Goal: Task Accomplishment & Management: Complete application form

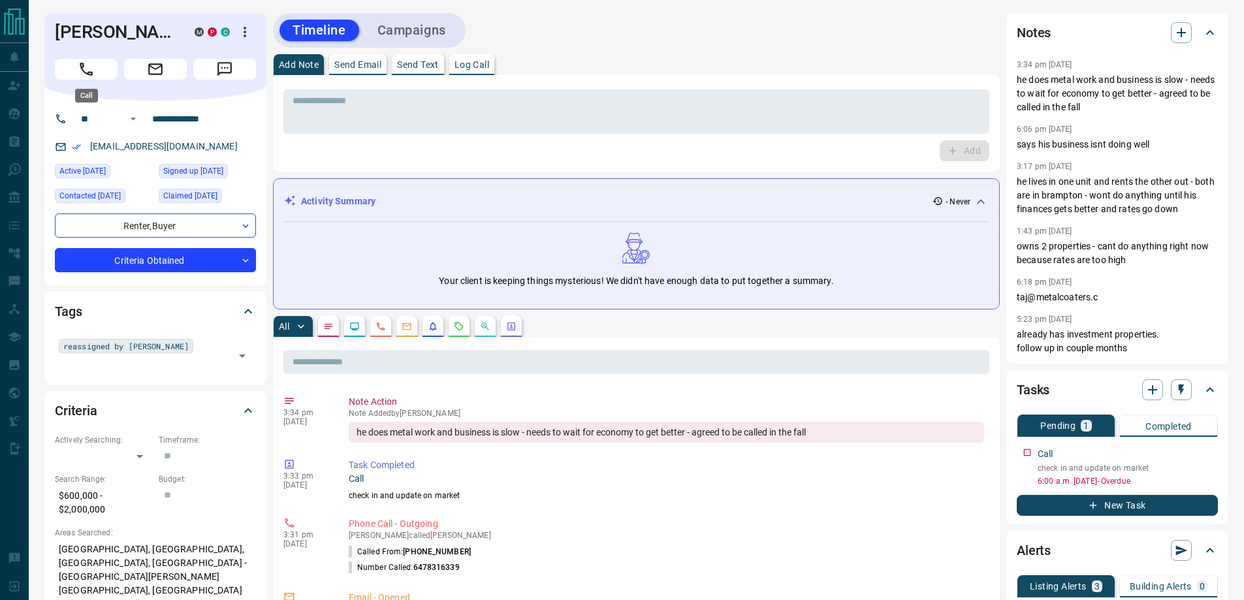
click at [95, 65] on button "Call" at bounding box center [86, 69] width 63 height 21
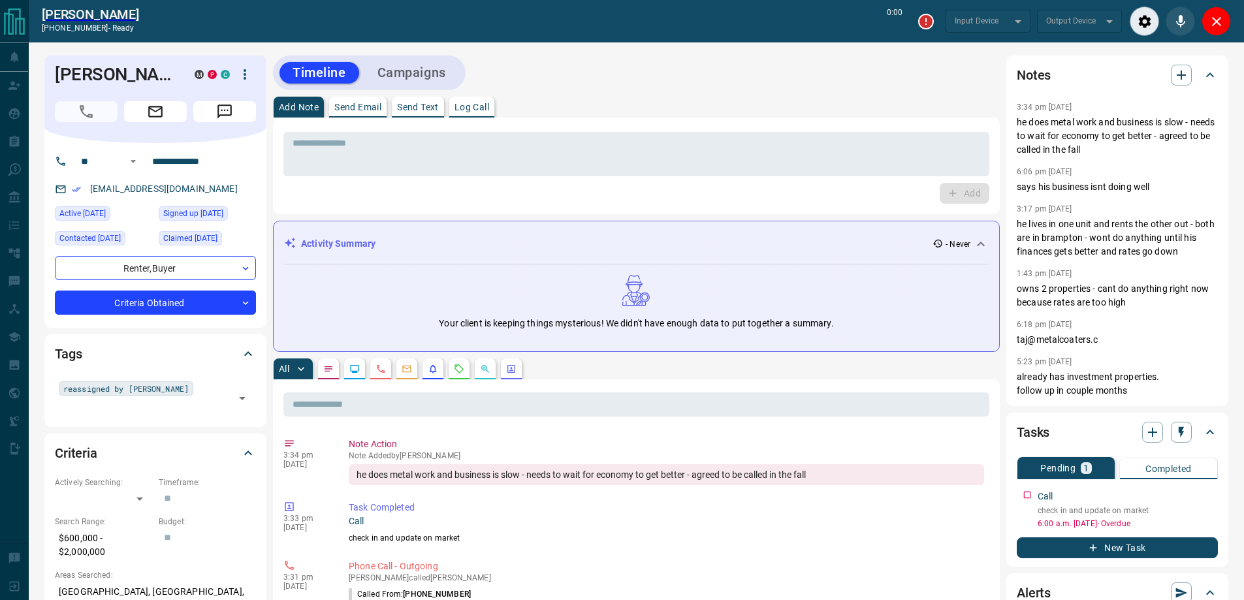
type input "*******"
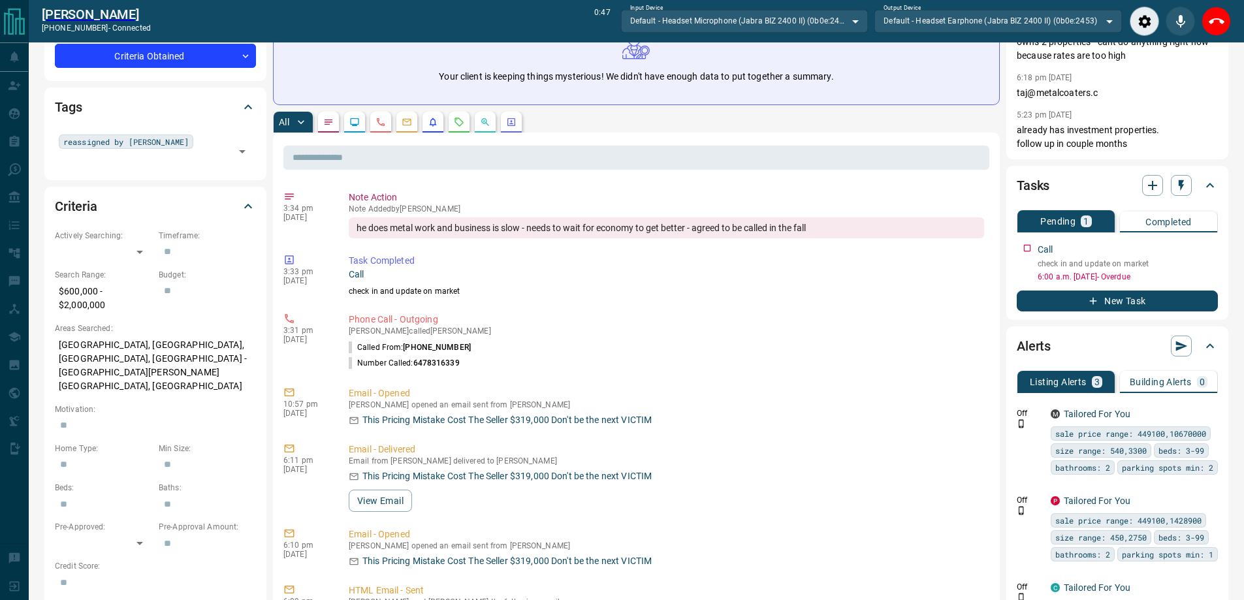
scroll to position [326, 0]
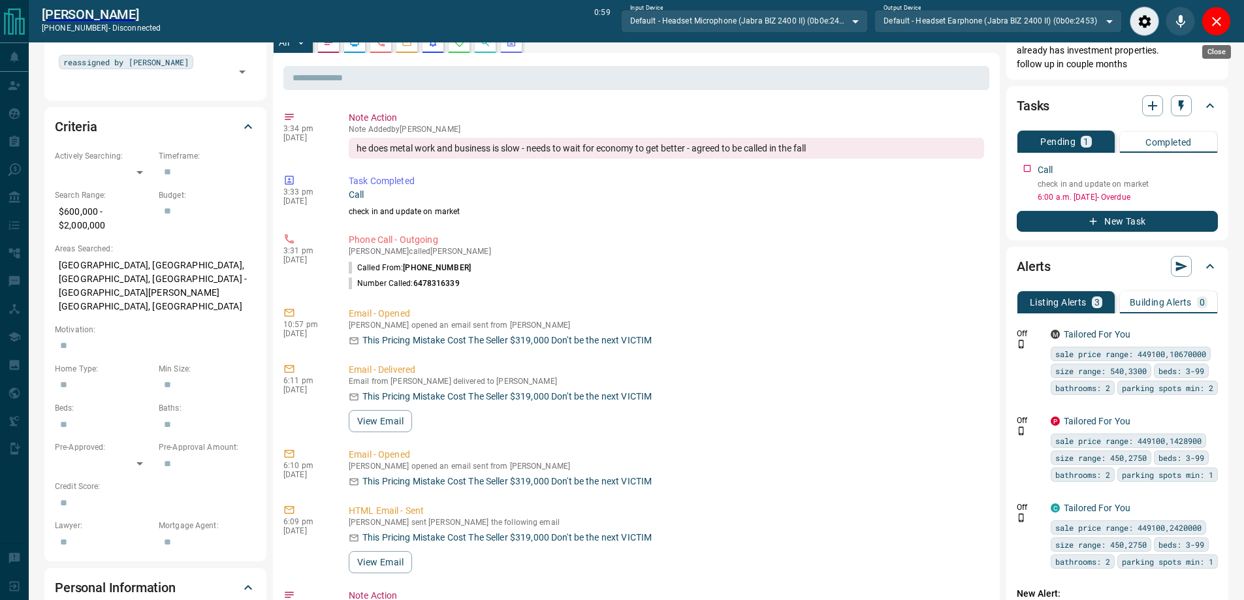
drag, startPoint x: 1219, startPoint y: 16, endPoint x: 1233, endPoint y: 34, distance: 22.3
click at [1221, 18] on icon "Close" at bounding box center [1216, 22] width 16 height 16
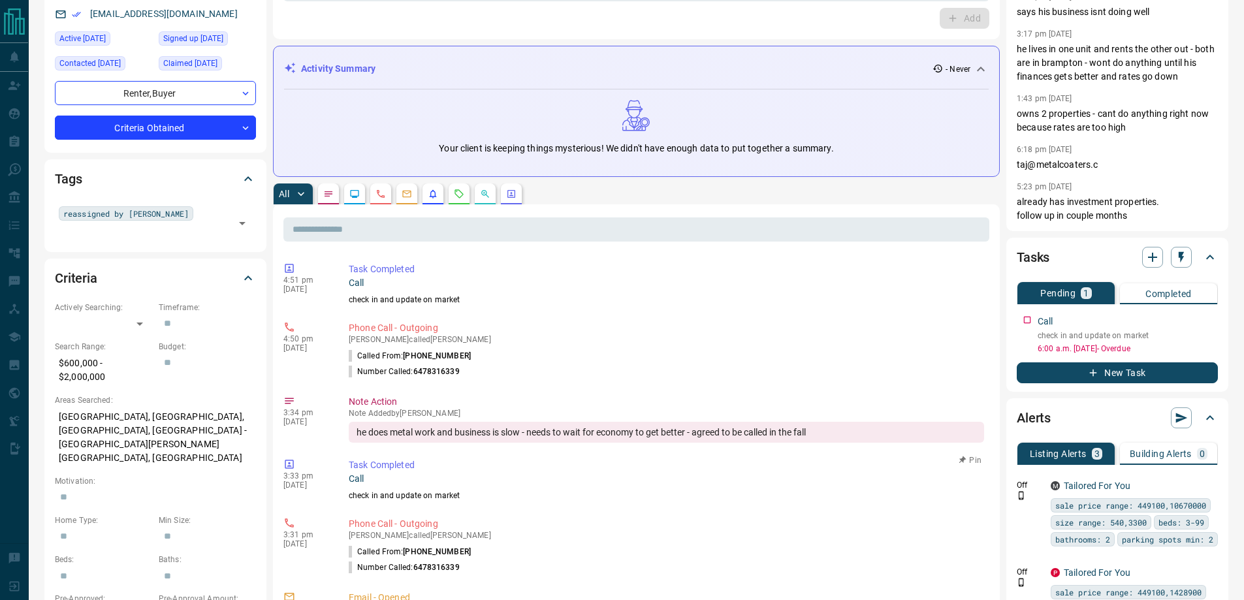
scroll to position [0, 0]
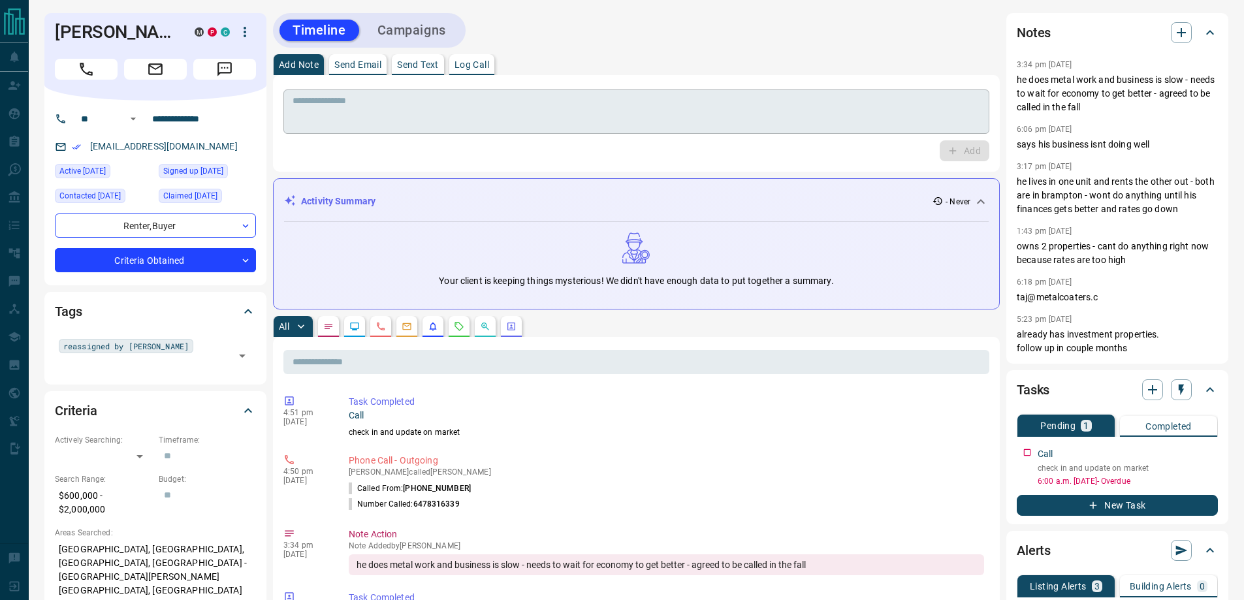
click at [434, 122] on textarea at bounding box center [635, 111] width 687 height 33
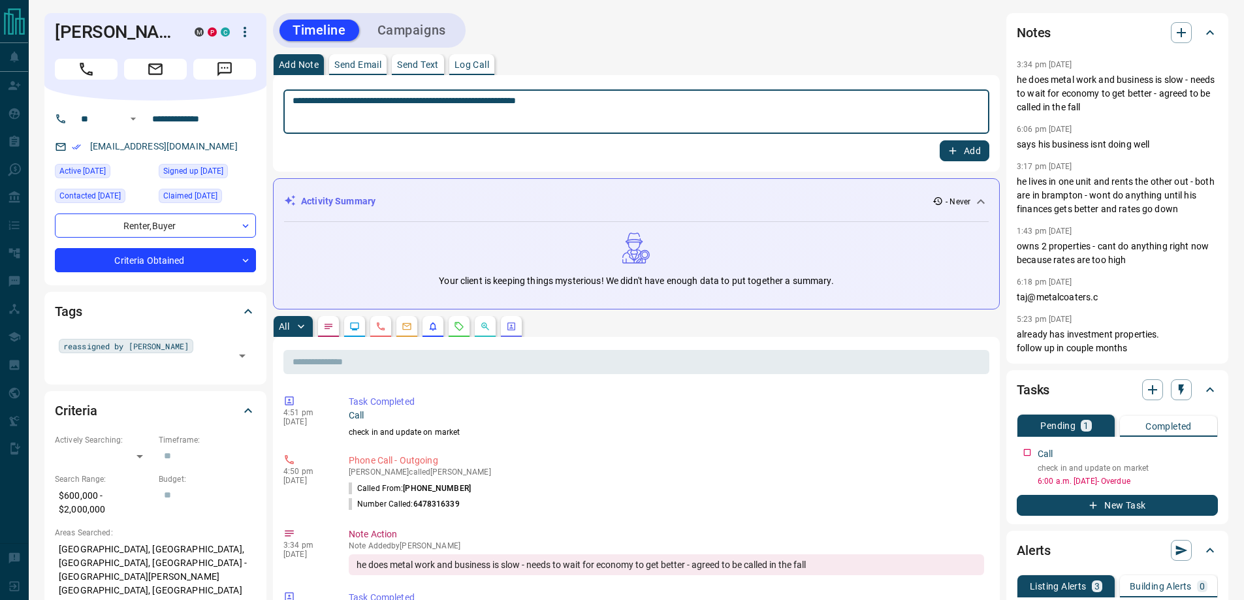
type textarea "**********"
click at [939, 140] on button "Add" at bounding box center [964, 150] width 50 height 21
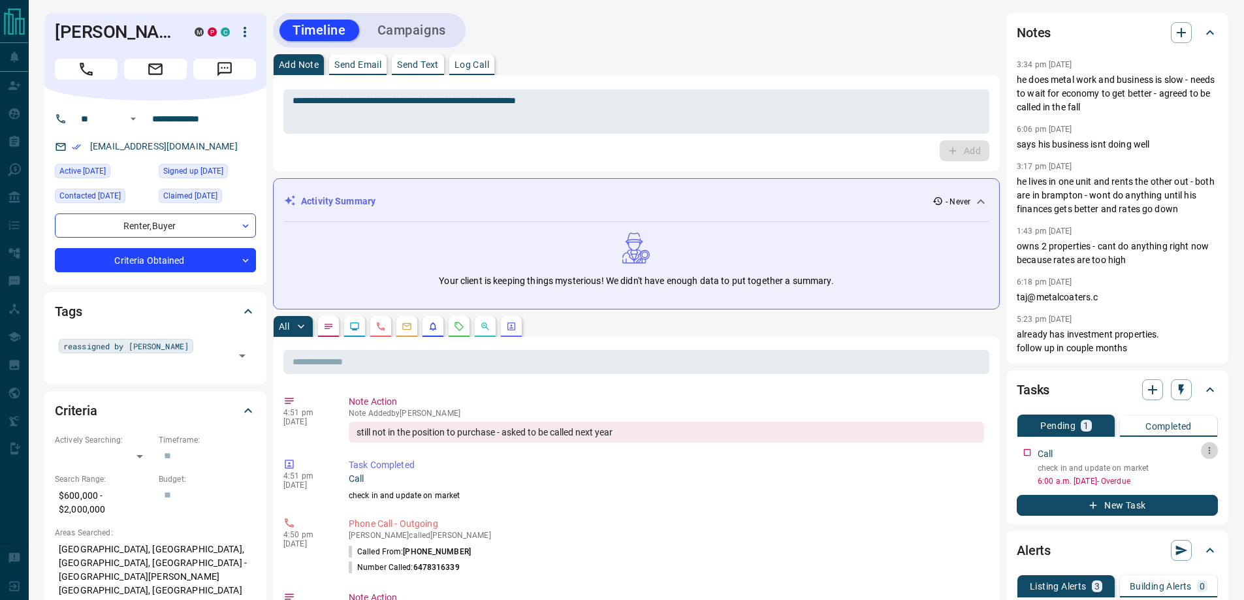
click at [1204, 455] on icon "button" at bounding box center [1209, 450] width 10 height 10
click at [1194, 469] on li "Edit" at bounding box center [1188, 475] width 57 height 20
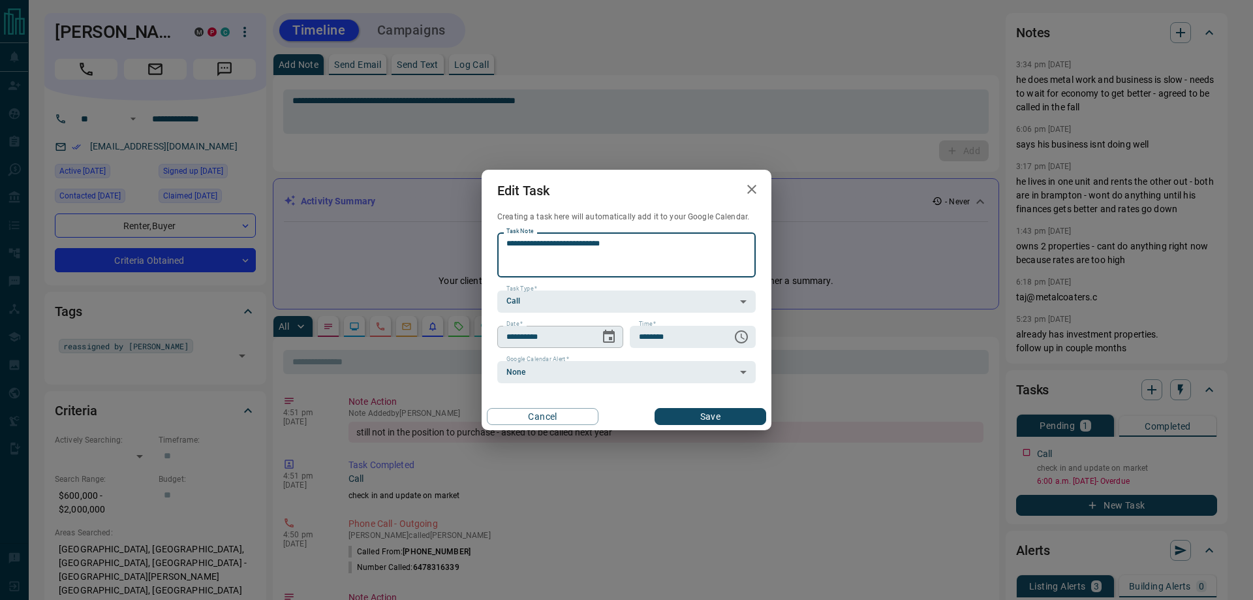
click at [610, 339] on icon "Choose date, selected date is Oct 13, 2025" at bounding box center [609, 336] width 12 height 13
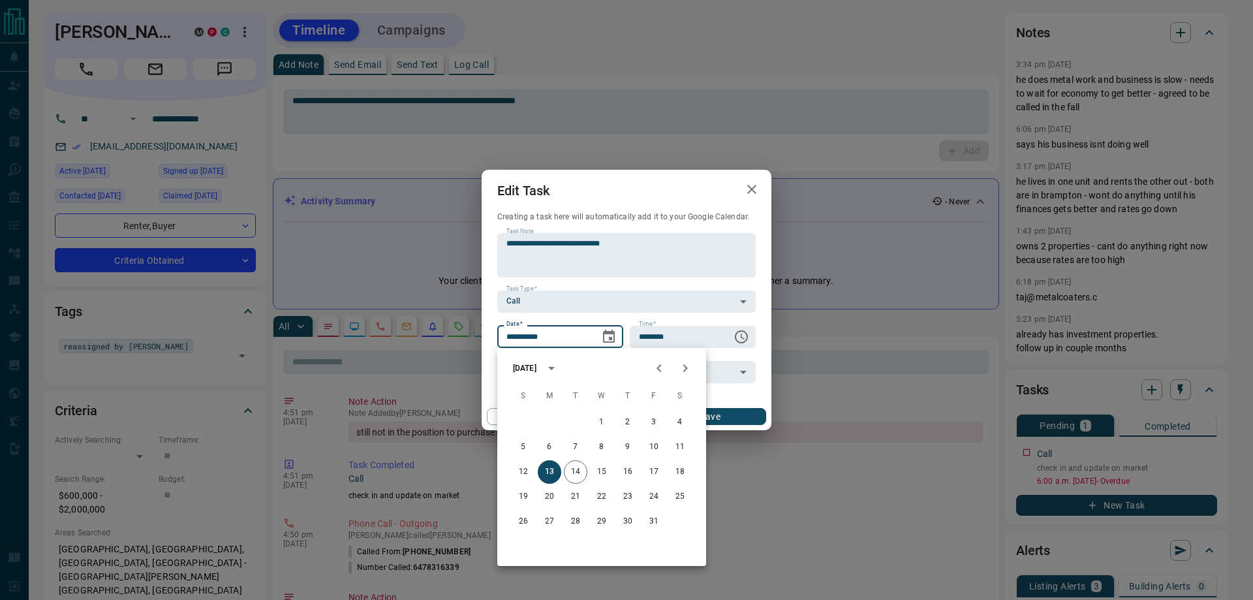
click at [689, 367] on icon "Next month" at bounding box center [686, 368] width 16 height 16
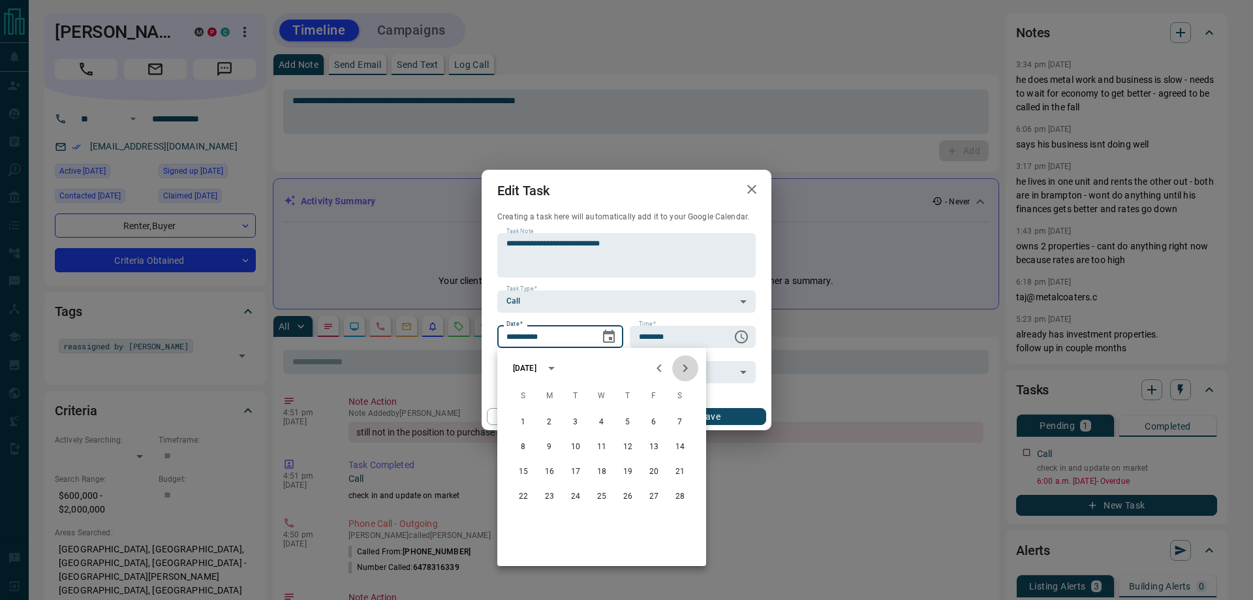
click at [689, 367] on icon "Next month" at bounding box center [686, 368] width 16 height 16
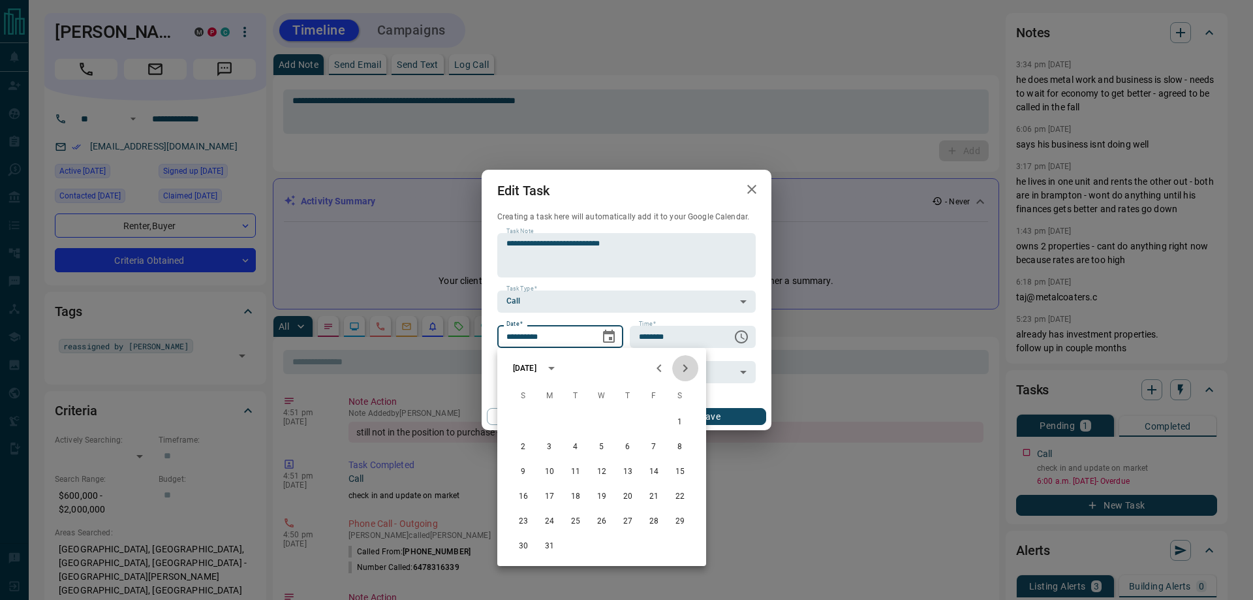
click at [689, 367] on icon "Next month" at bounding box center [686, 368] width 16 height 16
click at [554, 467] on button "14" at bounding box center [549, 471] width 23 height 23
type input "**********"
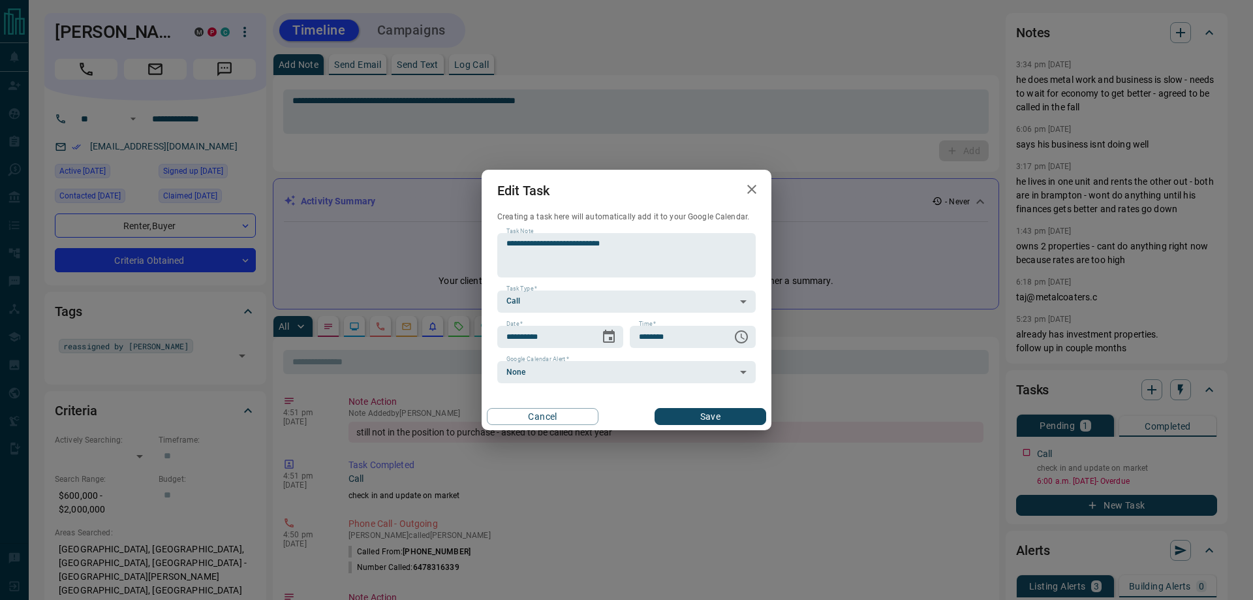
click at [659, 410] on button "Save" at bounding box center [711, 416] width 112 height 17
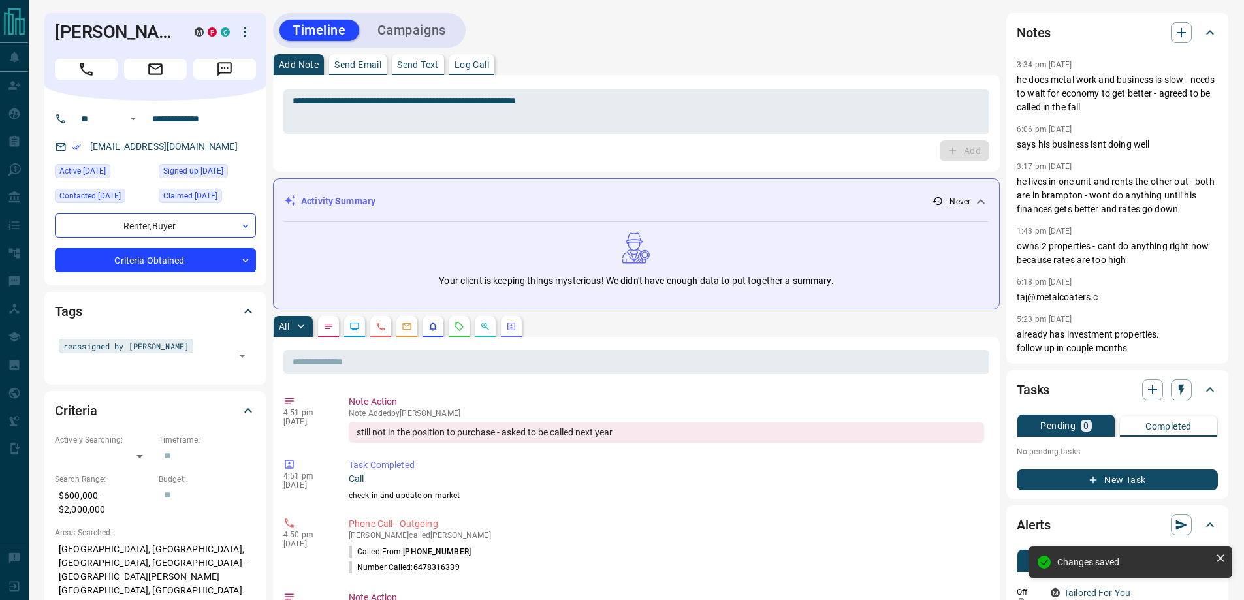
click at [1078, 473] on button "New Task" at bounding box center [1116, 479] width 201 height 21
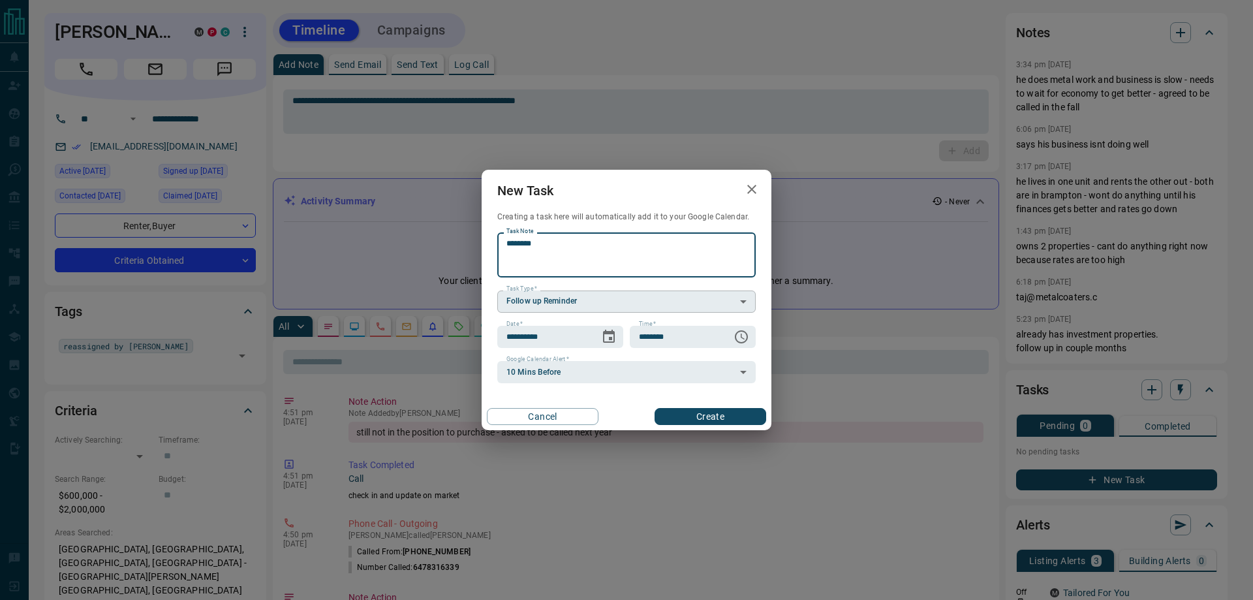
type textarea "********"
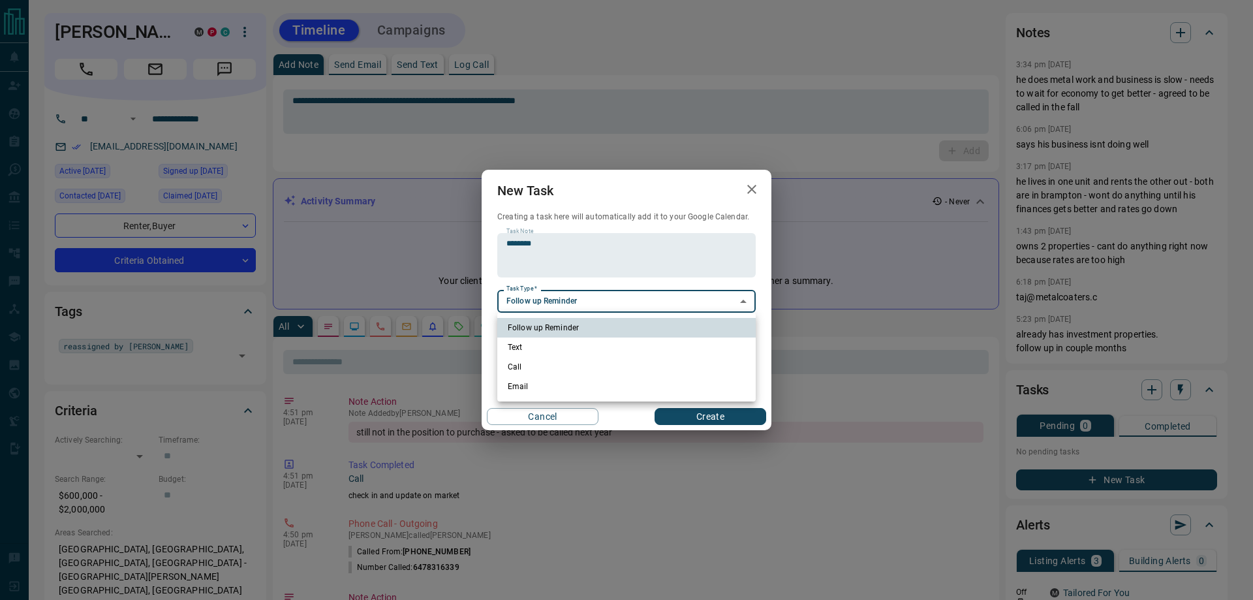
click at [536, 369] on li "Call" at bounding box center [626, 367] width 258 height 20
type input "**********"
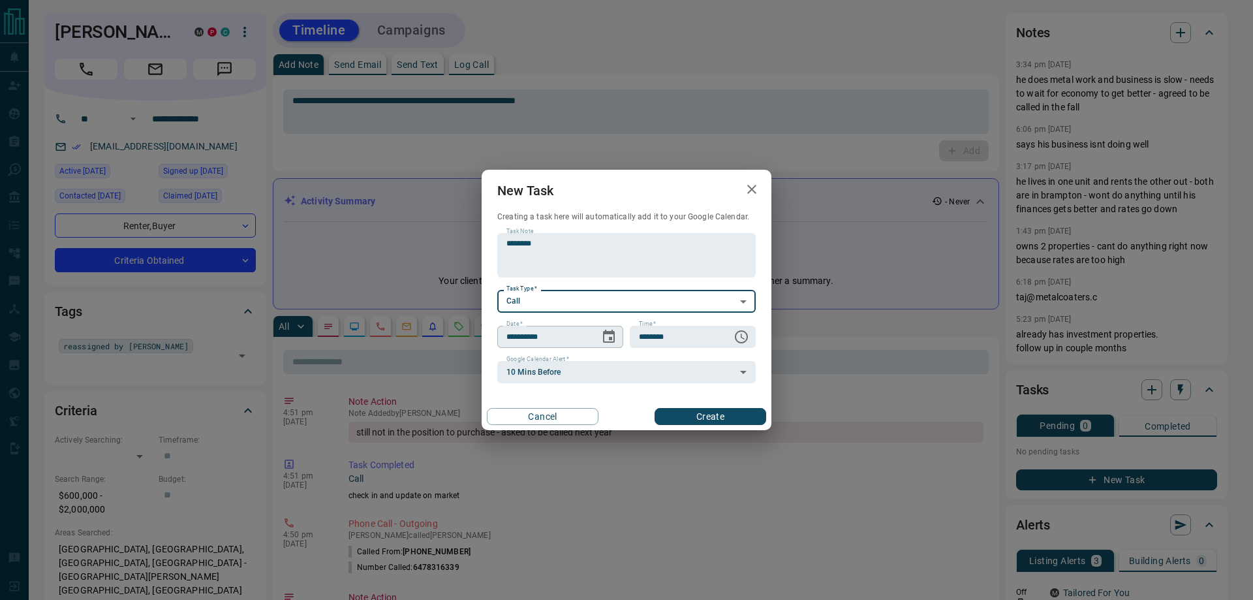
click at [601, 337] on button "Choose date, selected date is Oct 15, 2025" at bounding box center [609, 337] width 26 height 26
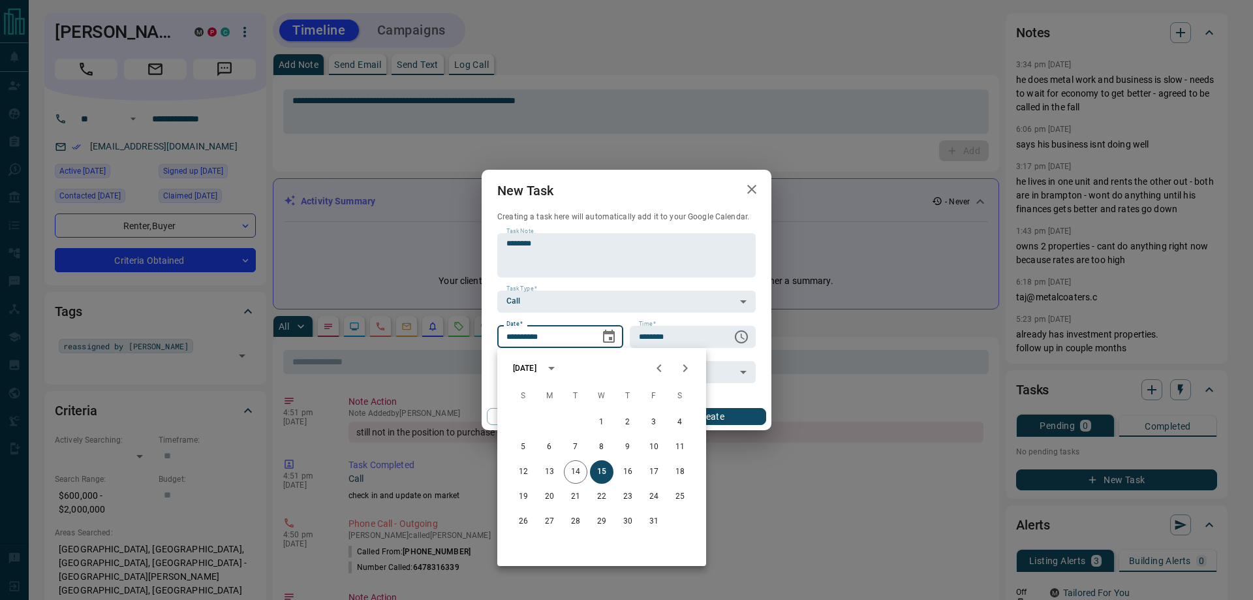
click at [683, 365] on icon "Next month" at bounding box center [686, 368] width 16 height 16
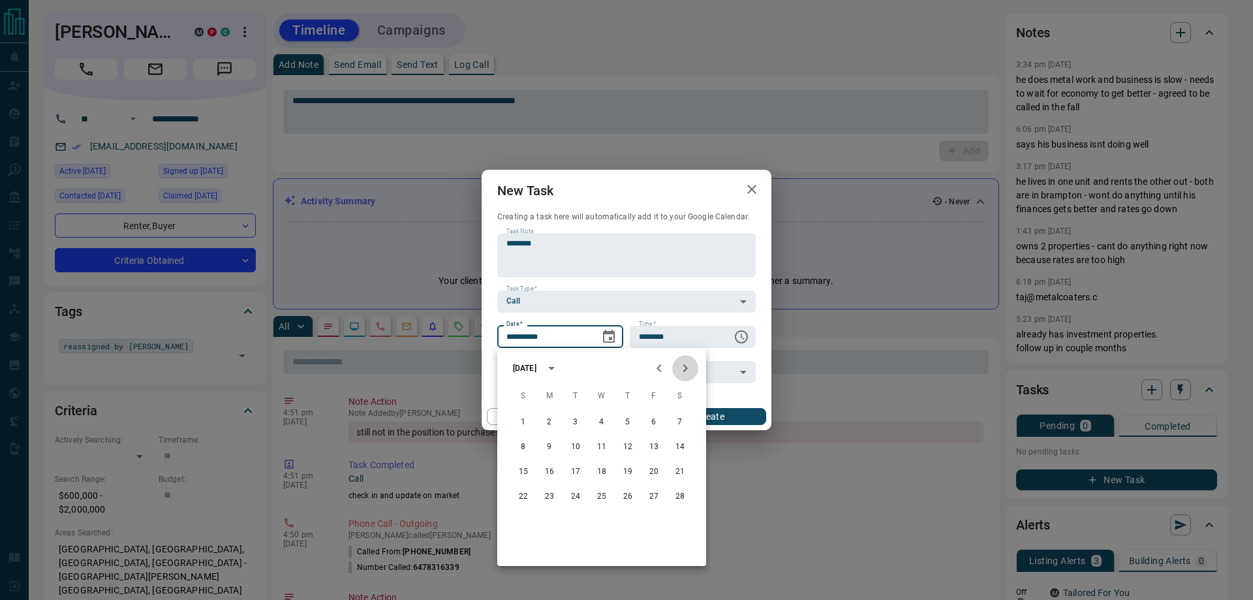
click at [683, 365] on icon "Next month" at bounding box center [686, 368] width 16 height 16
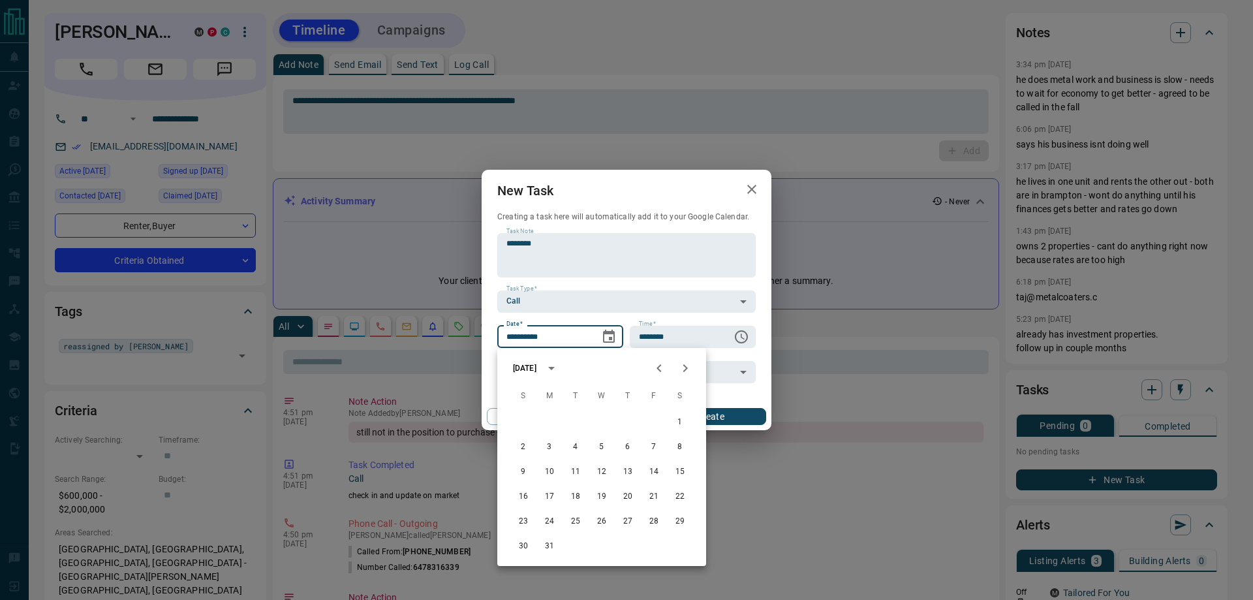
click at [683, 365] on icon "Next month" at bounding box center [686, 368] width 16 height 16
click at [550, 478] on button "14" at bounding box center [549, 471] width 23 height 23
type input "**********"
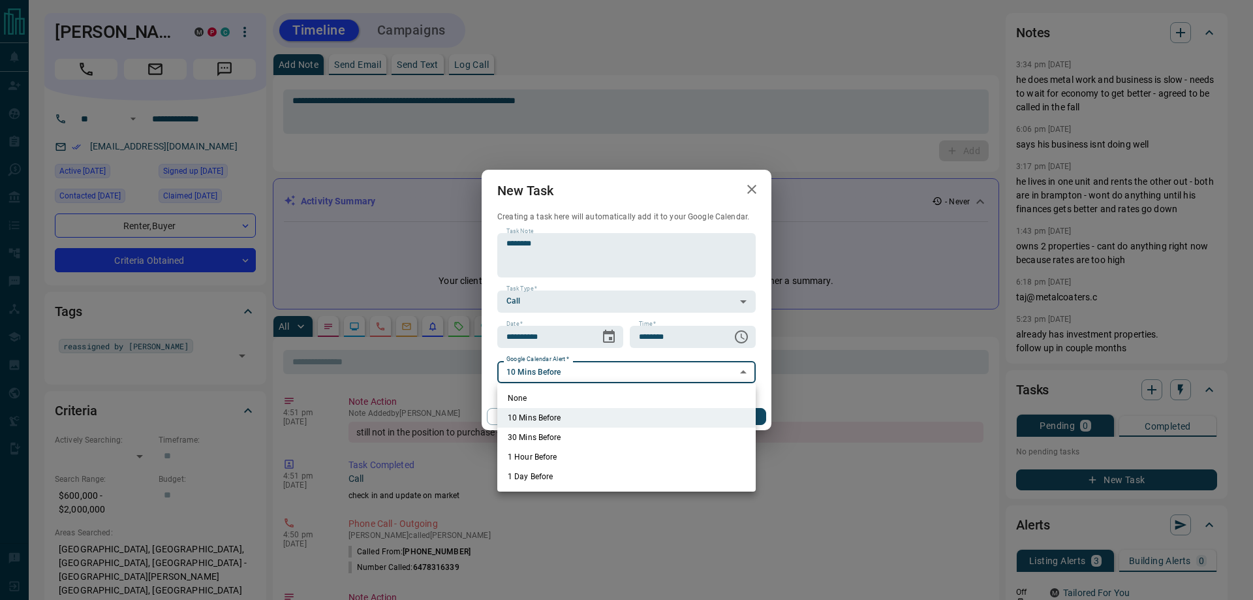
click at [526, 392] on li "None" at bounding box center [626, 398] width 258 height 20
type input "*"
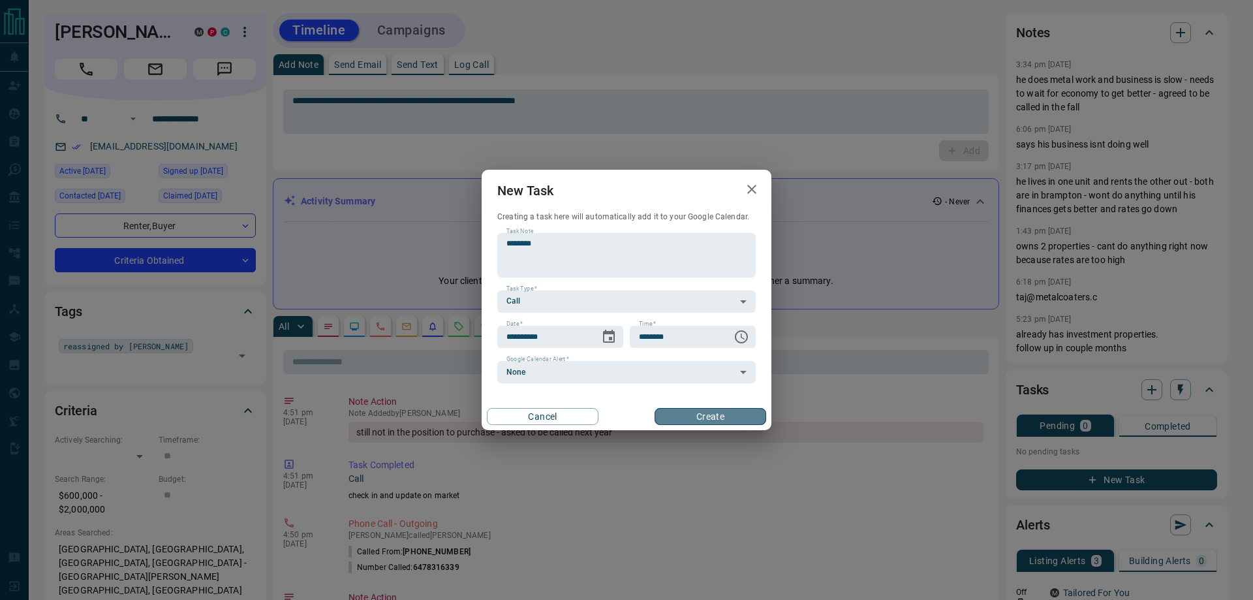
click at [683, 418] on button "Create" at bounding box center [711, 416] width 112 height 17
